Goal: Check status: Check status

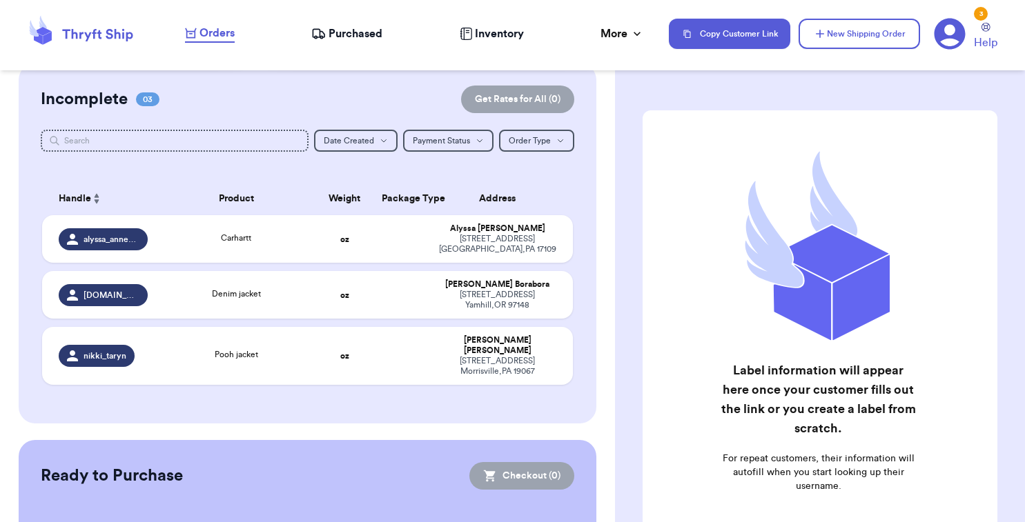
drag, startPoint x: 497, startPoint y: 35, endPoint x: 487, endPoint y: 35, distance: 9.7
click at [495, 35] on span "Inventory" at bounding box center [499, 34] width 49 height 17
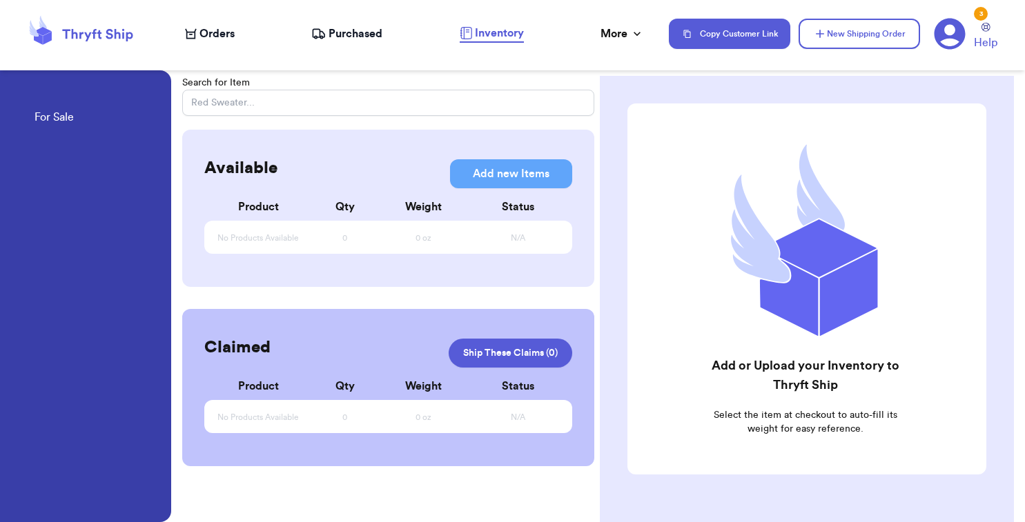
click at [350, 41] on div "Orders Purchased Inventory More Stats Completed Orders Payments Payouts" at bounding box center [420, 34] width 471 height 18
click at [340, 39] on span "Purchased" at bounding box center [355, 34] width 54 height 17
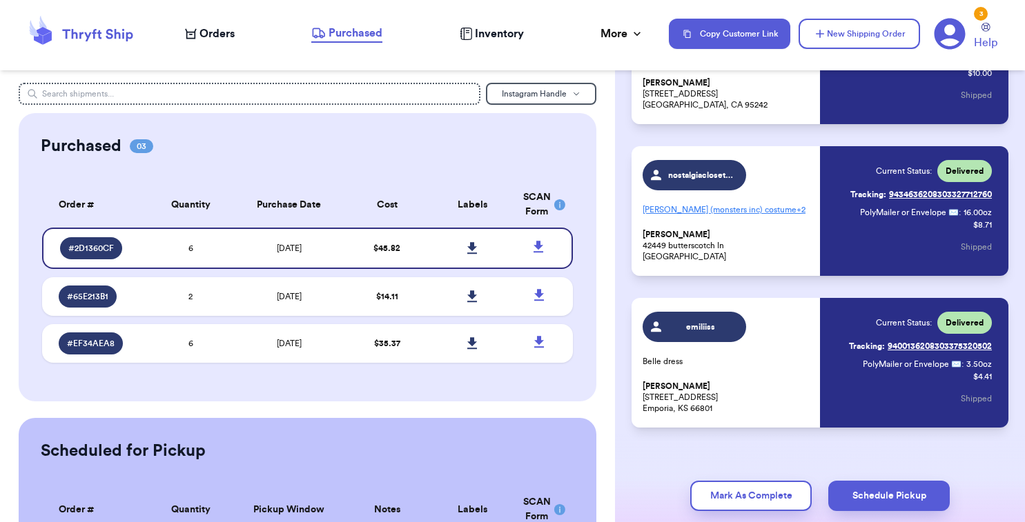
scroll to position [635, 0]
click at [963, 171] on span "Delivered" at bounding box center [964, 170] width 38 height 11
click at [946, 197] on link "Tracking: 9434636208303327712760" at bounding box center [920, 194] width 141 height 22
click at [217, 39] on span "Orders" at bounding box center [216, 34] width 35 height 17
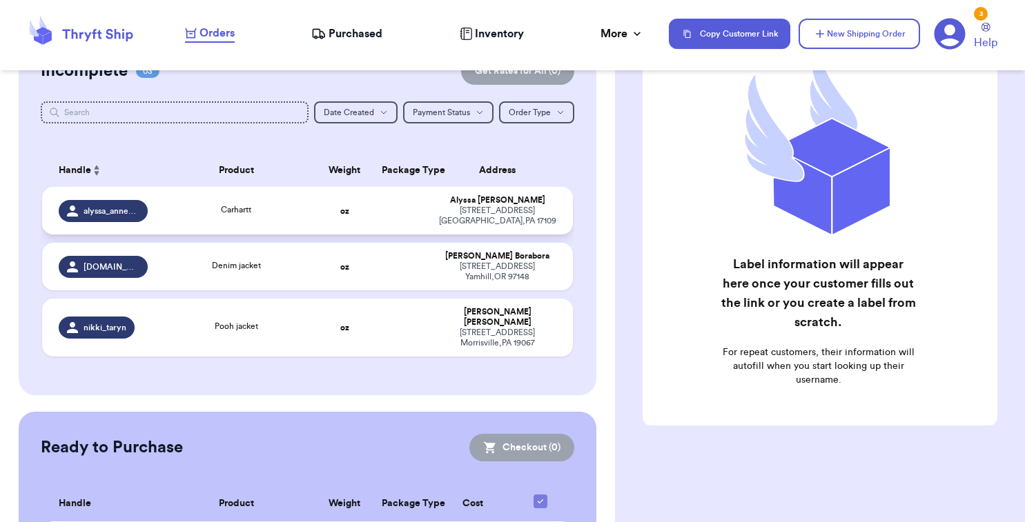
scroll to position [141, 0]
click at [602, 253] on div "Customer Link New Order Total Balance Payout $ 0.00 Recent Payments View all No…" at bounding box center [307, 278] width 615 height 673
